Goal: Information Seeking & Learning: Learn about a topic

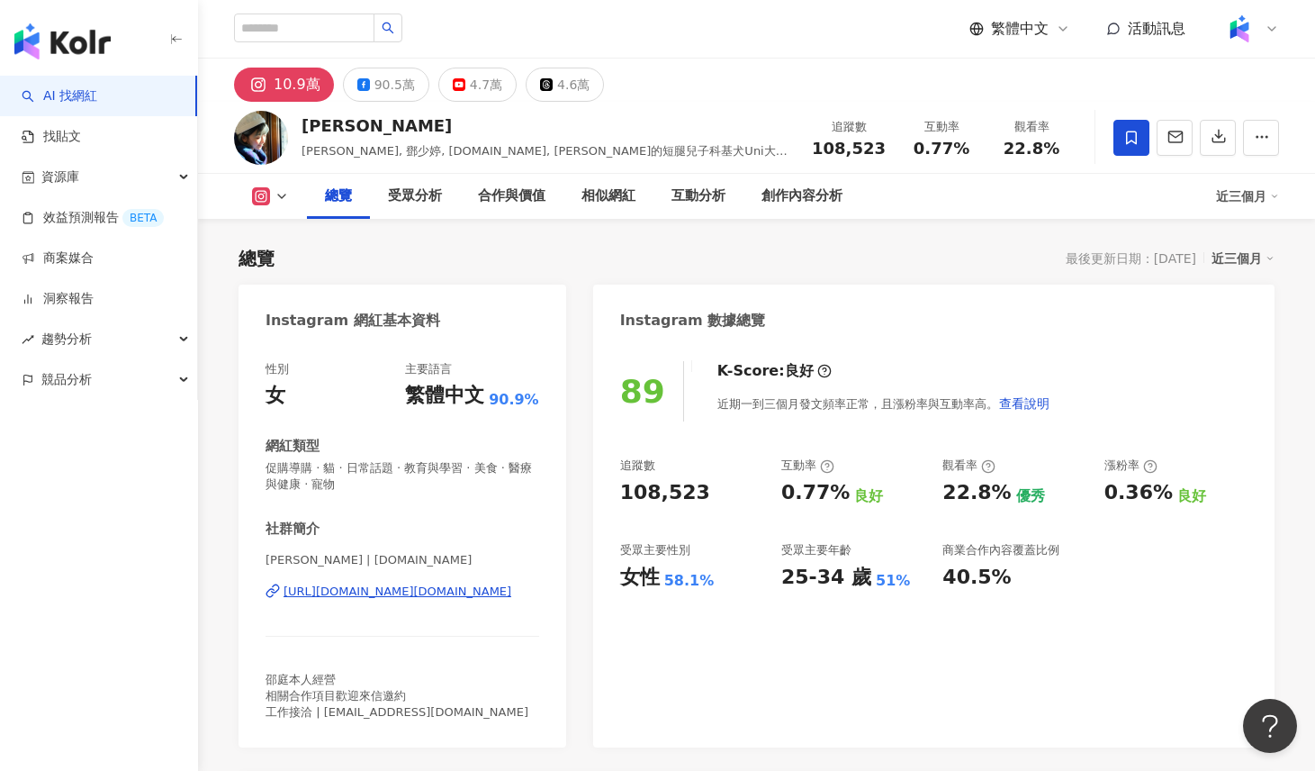
scroll to position [111, 0]
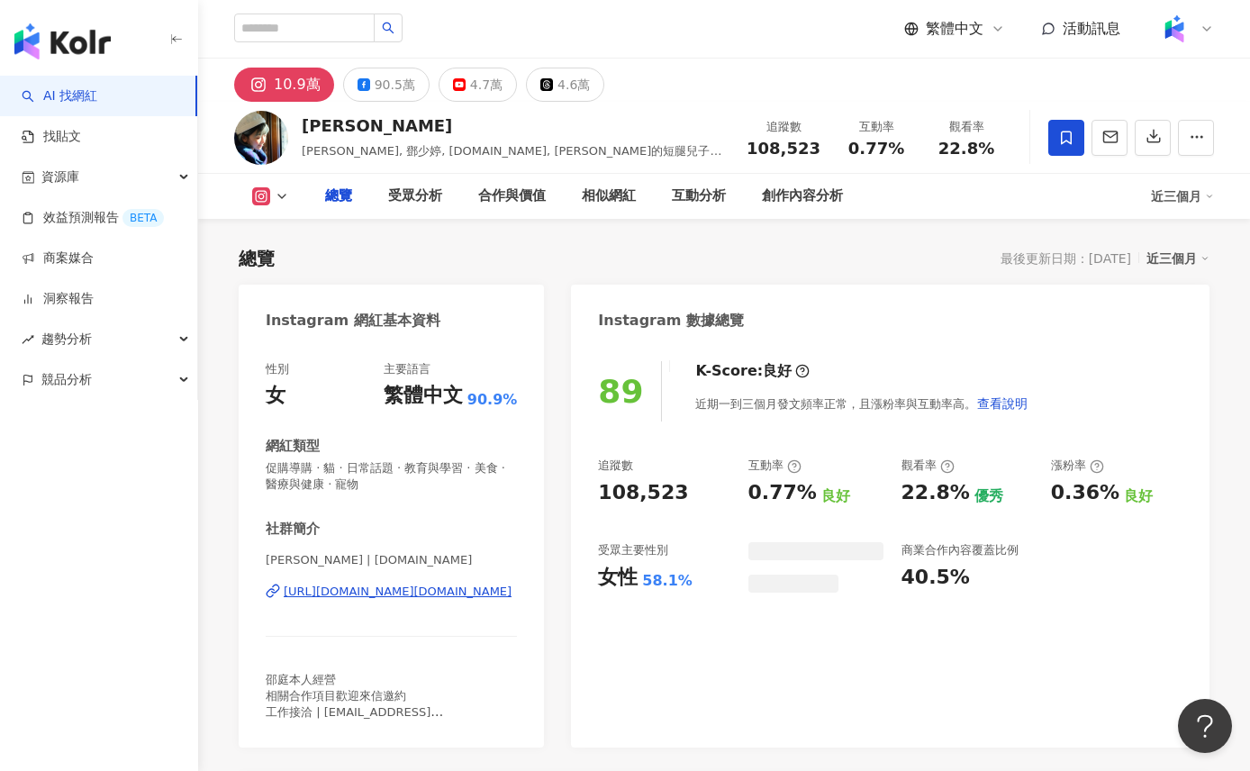
scroll to position [111, 0]
